Goal: Task Accomplishment & Management: Use online tool/utility

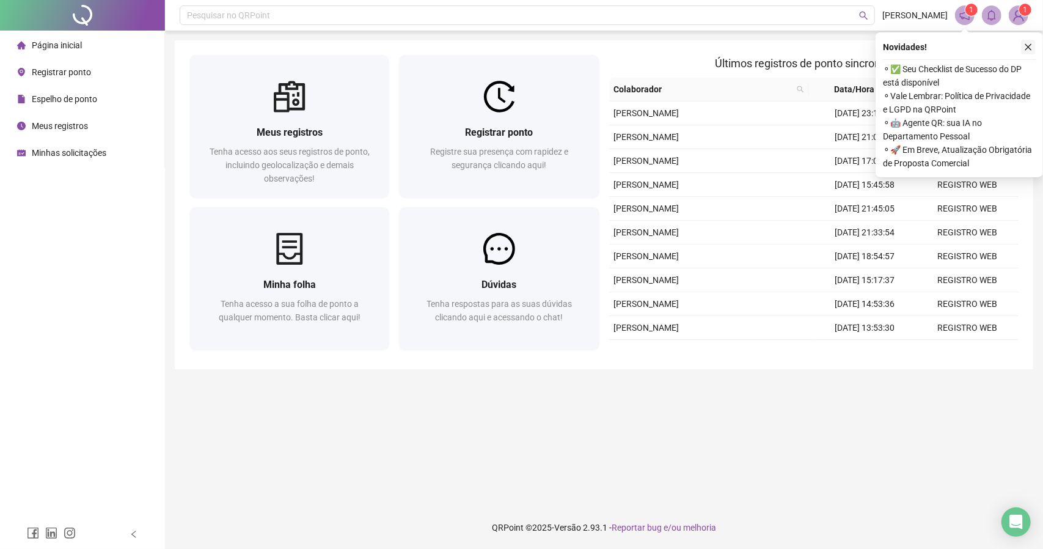
click at [1030, 48] on icon "close" at bounding box center [1028, 47] width 7 height 7
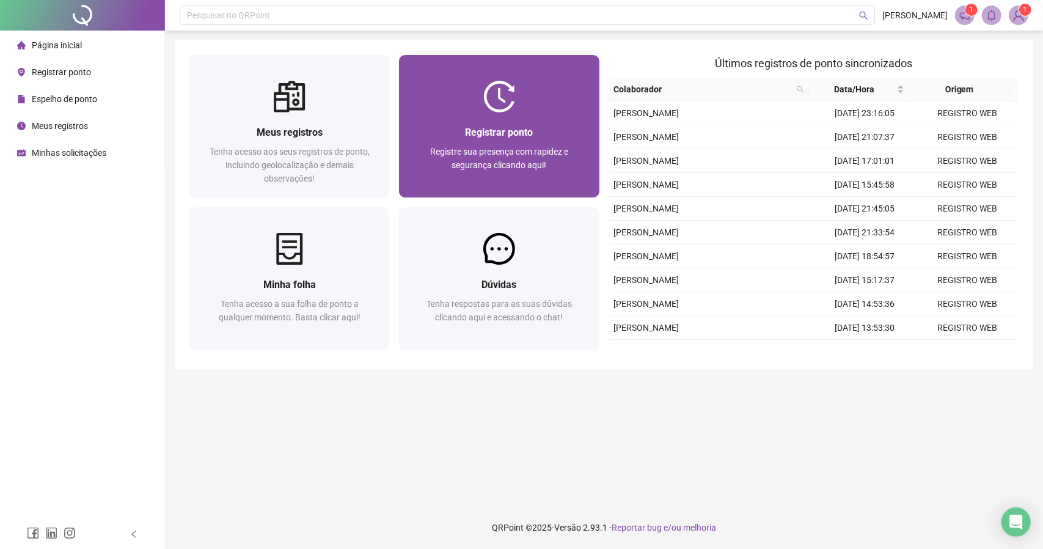
click at [473, 108] on div at bounding box center [499, 97] width 200 height 32
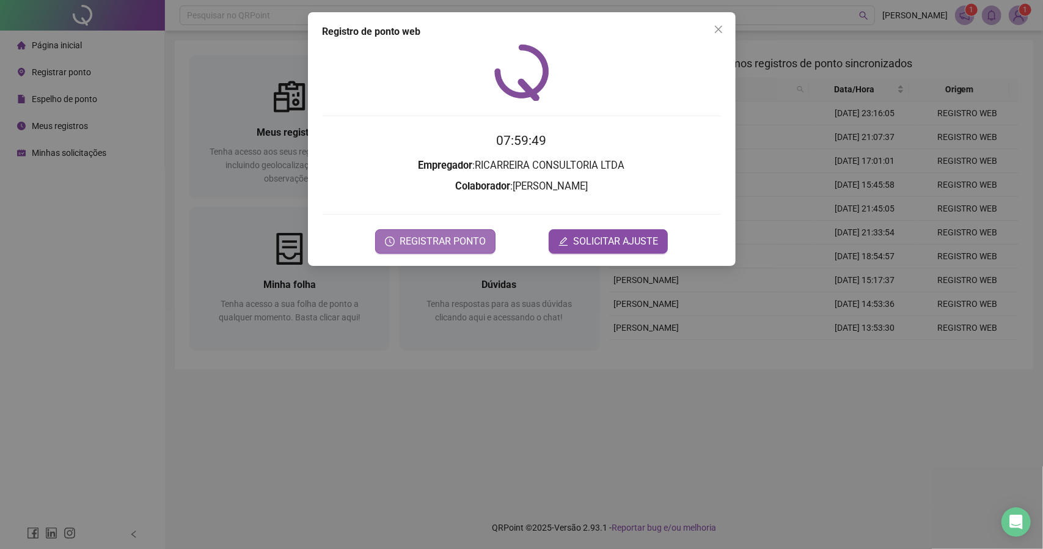
click at [457, 252] on button "REGISTRAR PONTO" at bounding box center [435, 241] width 120 height 24
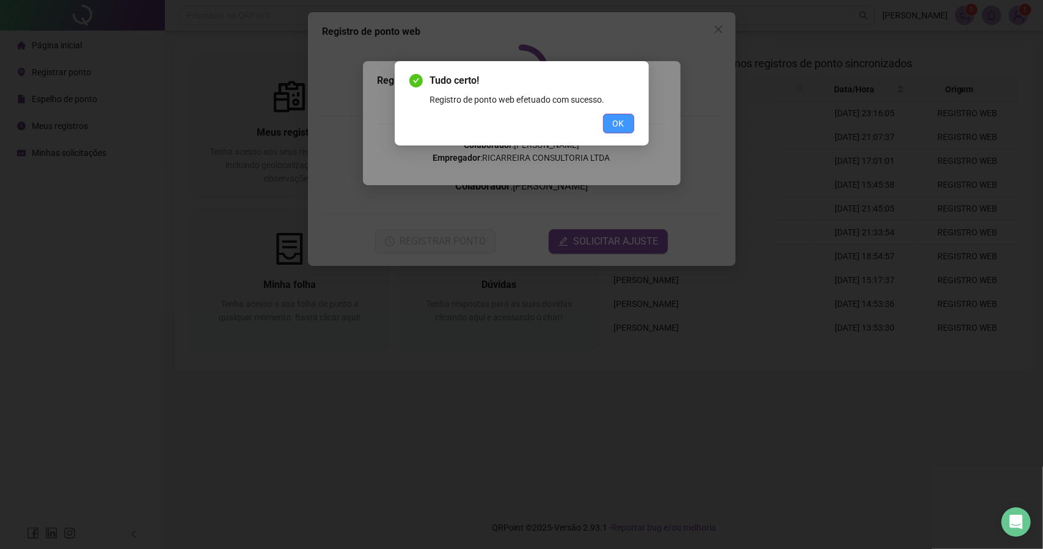
click at [627, 122] on button "OK" at bounding box center [618, 124] width 31 height 20
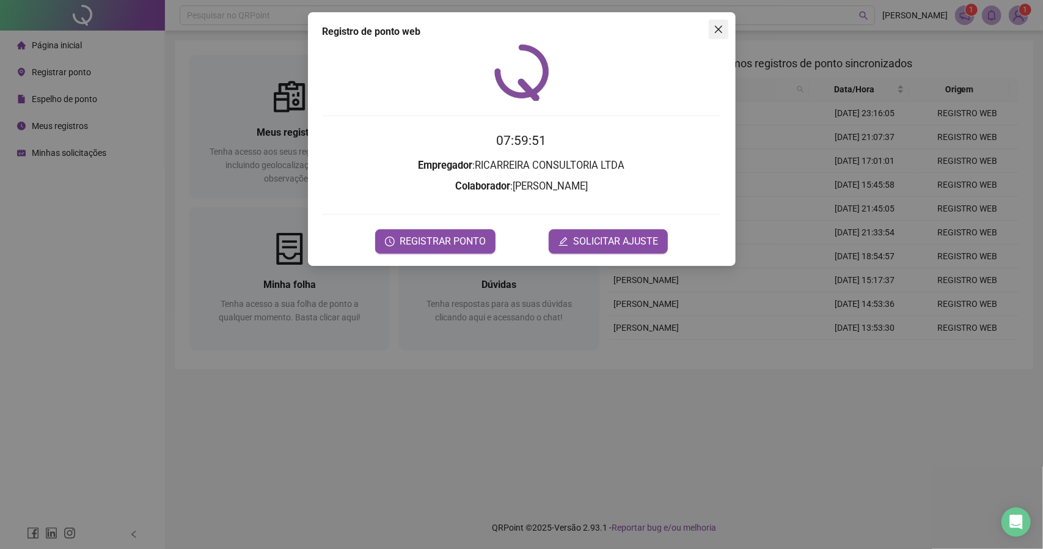
click at [720, 32] on icon "close" at bounding box center [719, 29] width 10 height 10
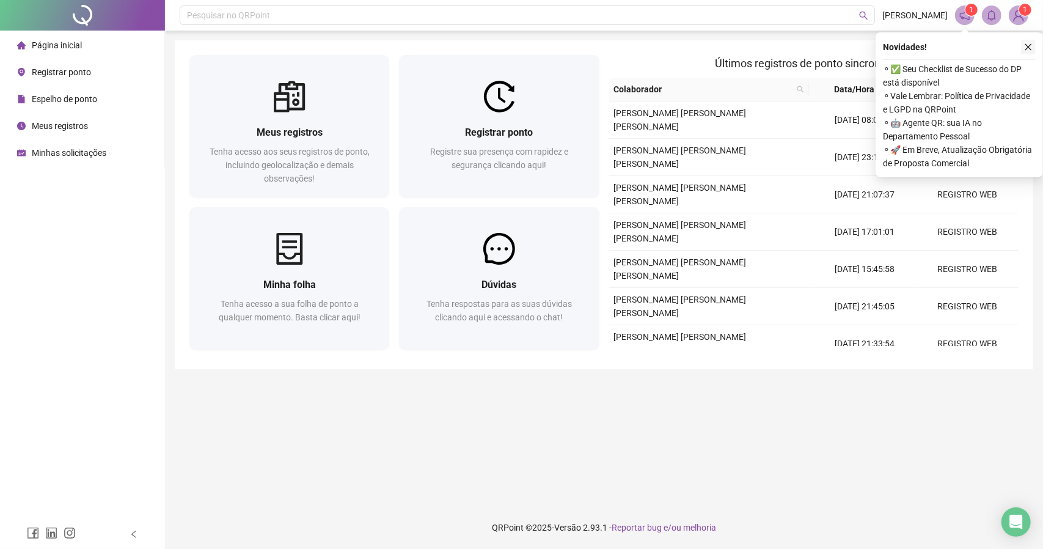
click at [1022, 47] on button "button" at bounding box center [1028, 47] width 15 height 15
